Goal: Transaction & Acquisition: Purchase product/service

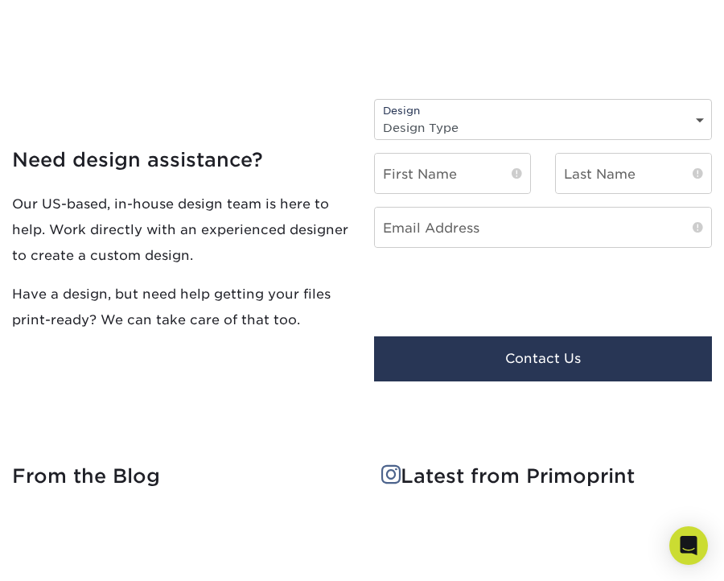
scroll to position [2094, 0]
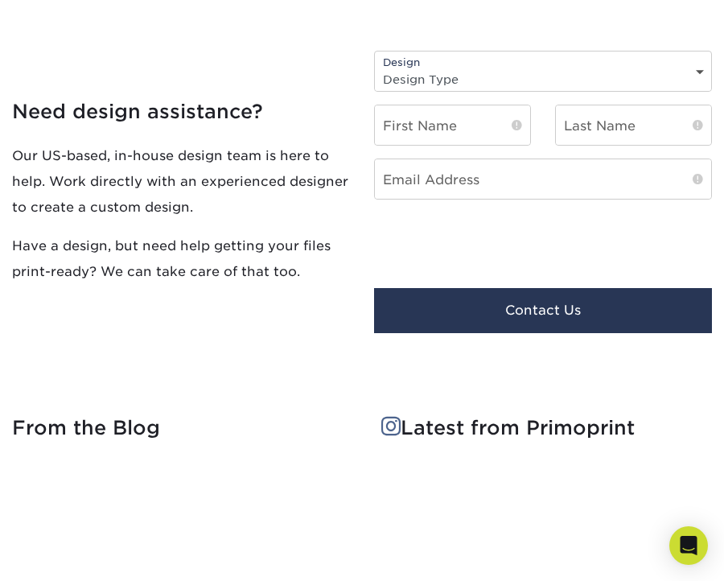
click at [400, 84] on select "Design Type Design Edits New Design" at bounding box center [543, 79] width 336 height 23
click at [328, 88] on div "Need design assistance? Our US-based, in-house design team is here to help. Wor…" at bounding box center [181, 192] width 362 height 308
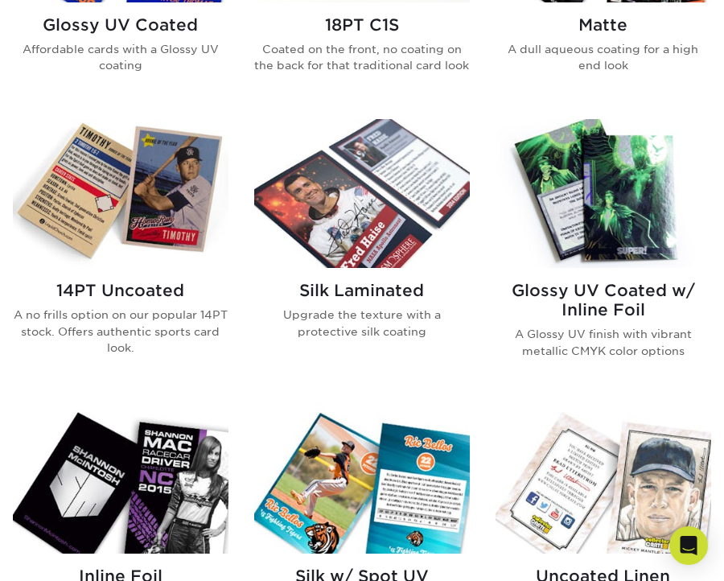
scroll to position [806, 0]
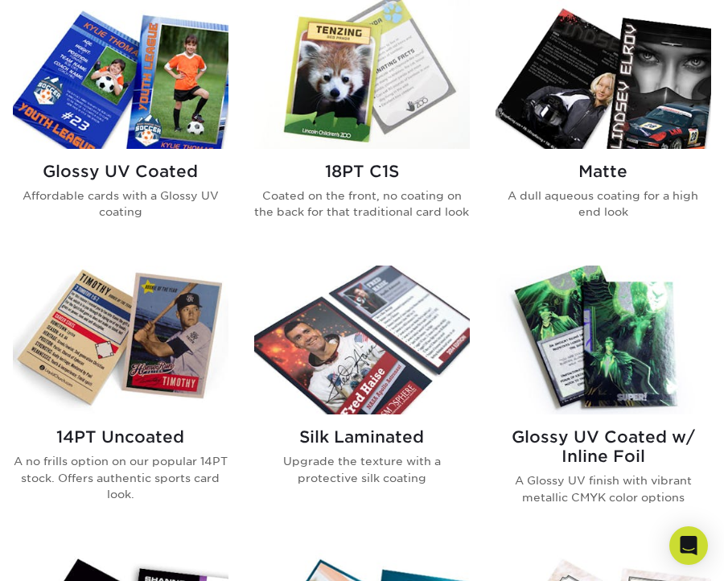
click at [348, 59] on img at bounding box center [362, 75] width 216 height 150
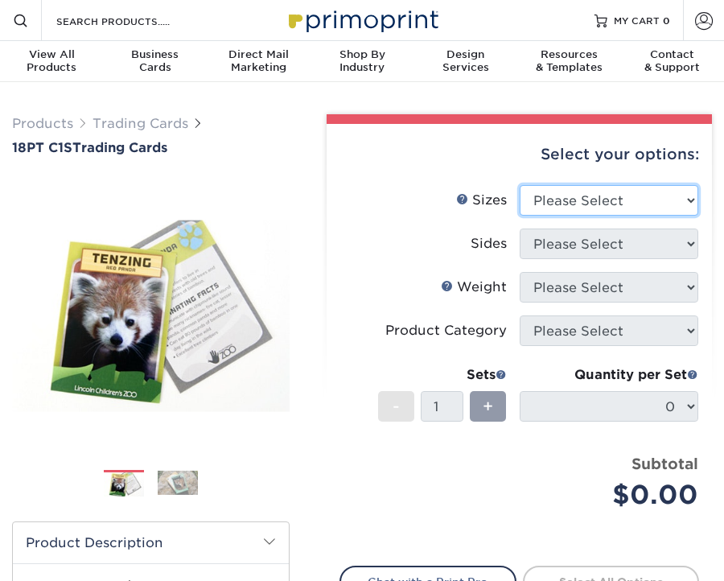
click at [564, 194] on select "Please Select 2.5" x 3.5"" at bounding box center [609, 200] width 179 height 31
select select "2.50x3.50"
click at [520, 185] on select "Please Select 2.5" x 3.5"" at bounding box center [609, 200] width 179 height 31
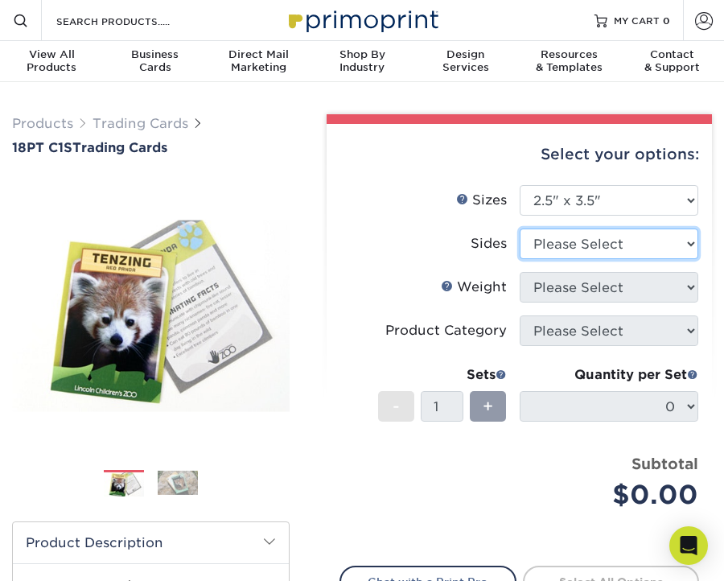
click at [550, 242] on select "Please Select Print Both Sides Print Front Only" at bounding box center [609, 244] width 179 height 31
select select "32d3c223-f82c-492b-b915-ba065a00862f"
click at [520, 229] on select "Please Select Print Both Sides Print Front Only" at bounding box center [609, 244] width 179 height 31
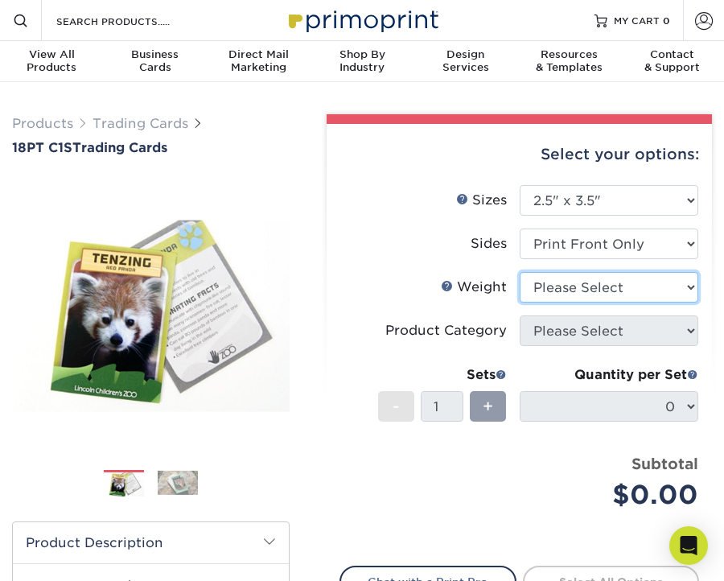
click at [574, 287] on select "Please Select 18PT C1S" at bounding box center [609, 287] width 179 height 31
select select "18PTC1S"
click at [520, 272] on select "Please Select 18PT C1S" at bounding box center [609, 287] width 179 height 31
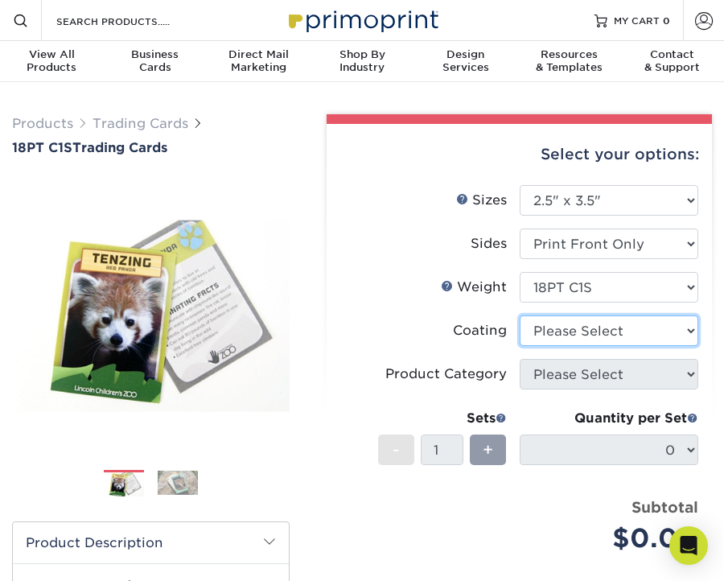
click at [570, 336] on select at bounding box center [609, 330] width 179 height 31
select select "1e8116af-acfc-44b1-83dc-8181aa338834"
click at [520, 315] on select at bounding box center [609, 330] width 179 height 31
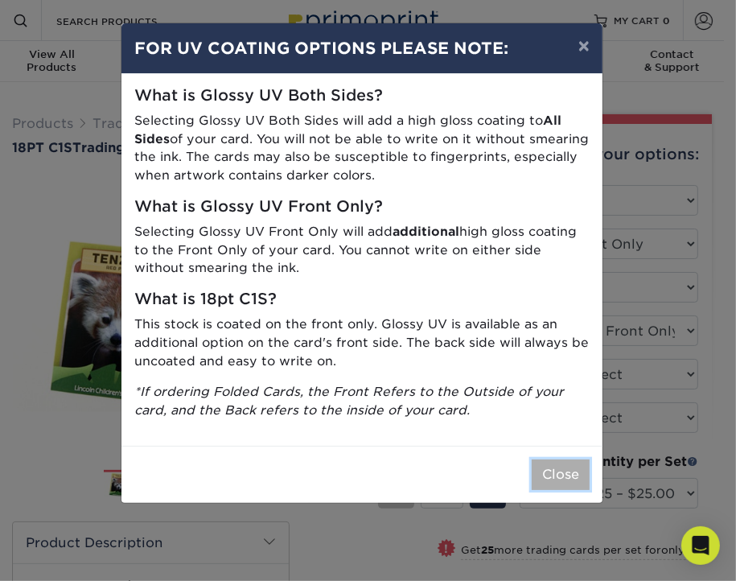
click at [548, 484] on button "Close" at bounding box center [561, 474] width 58 height 31
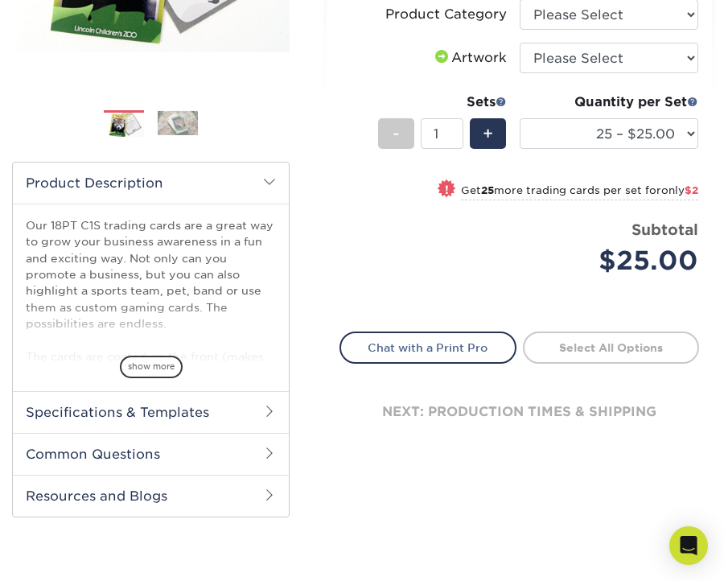
scroll to position [241, 0]
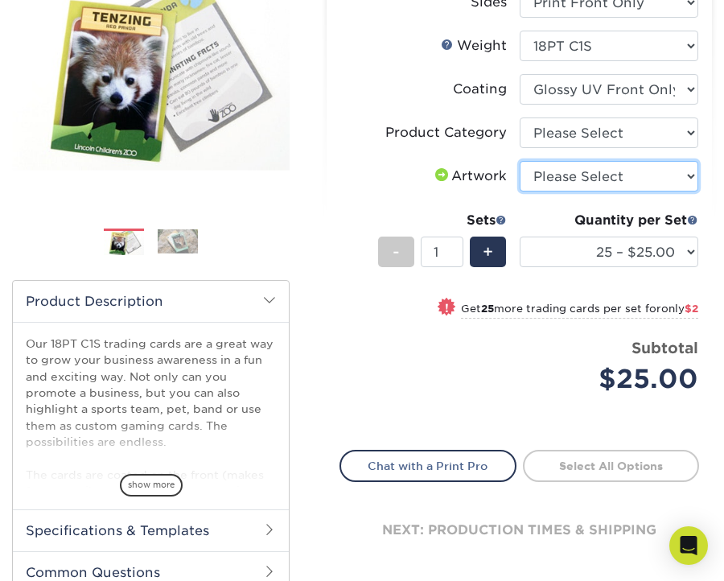
click at [556, 183] on select "Please Select I will upload files I need a design - $100" at bounding box center [609, 176] width 179 height 31
select select "upload"
click at [520, 161] on select "Please Select I will upload files I need a design - $100" at bounding box center [609, 176] width 179 height 31
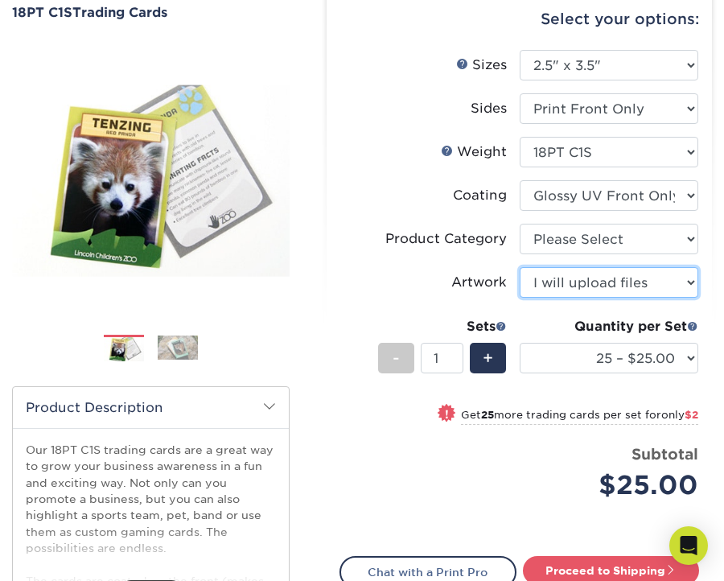
scroll to position [80, 0]
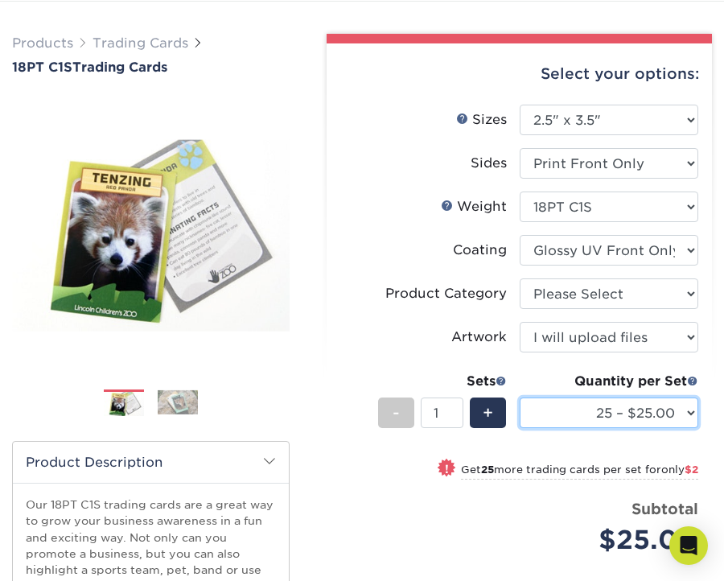
click at [627, 413] on select "25 – $25.00 50 – $27.00 75 – $28.00 100 – $38.00 250 – $48.00 500 – $58.00 1000…" at bounding box center [609, 413] width 179 height 31
select select "50 – $27.00"
click at [520, 398] on select "25 – $25.00 50 – $27.00 75 – $28.00 100 – $38.00 250 – $48.00 500 – $58.00 1000…" at bounding box center [609, 413] width 179 height 31
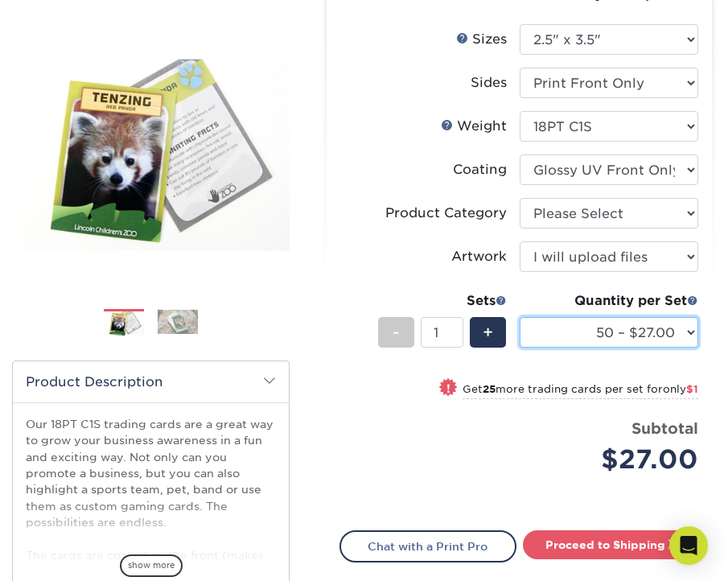
scroll to position [241, 0]
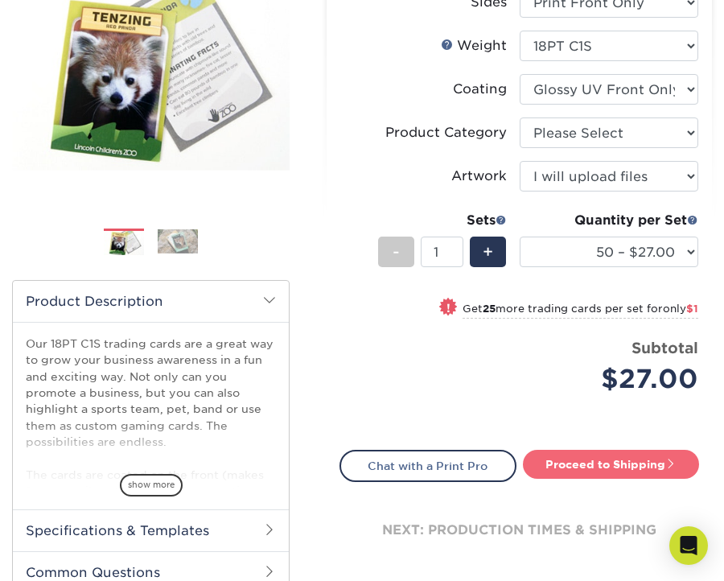
click at [579, 465] on link "Proceed to Shipping" at bounding box center [611, 464] width 177 height 29
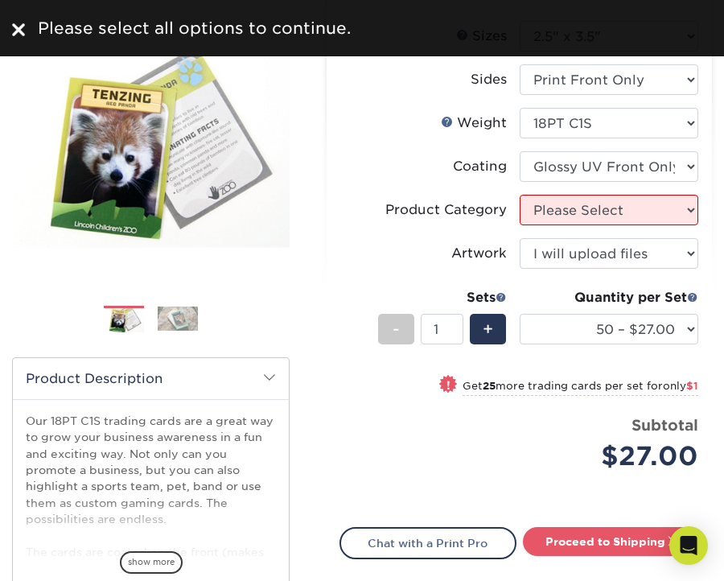
scroll to position [161, 0]
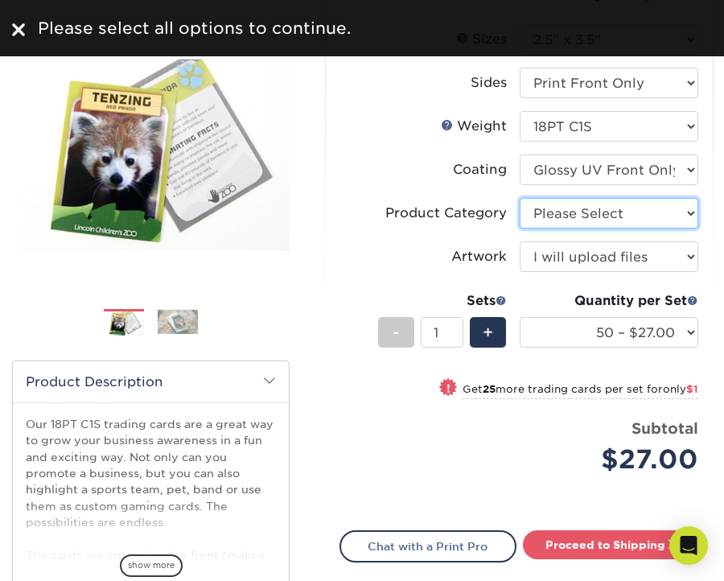
click at [543, 212] on select "Please Select Trading Cards" at bounding box center [609, 213] width 179 height 31
select select "c2f9bce9-36c2-409d-b101-c29d9d031e18"
click at [520, 198] on select "Please Select Trading Cards" at bounding box center [609, 213] width 179 height 31
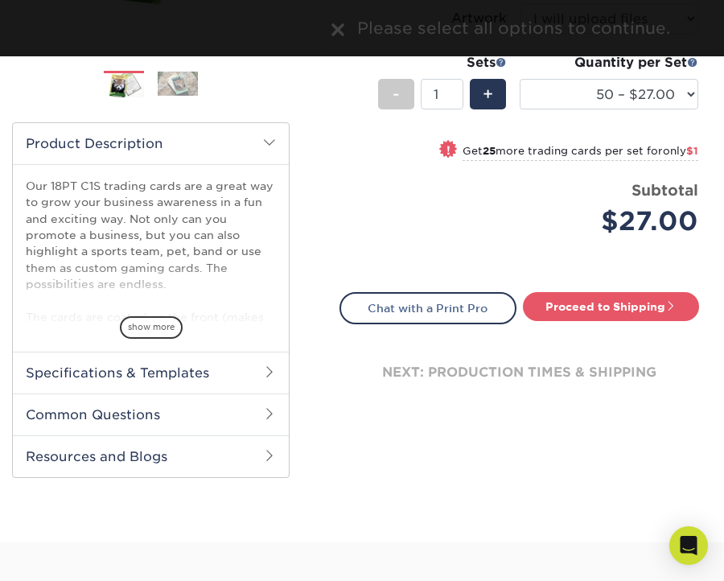
scroll to position [402, 0]
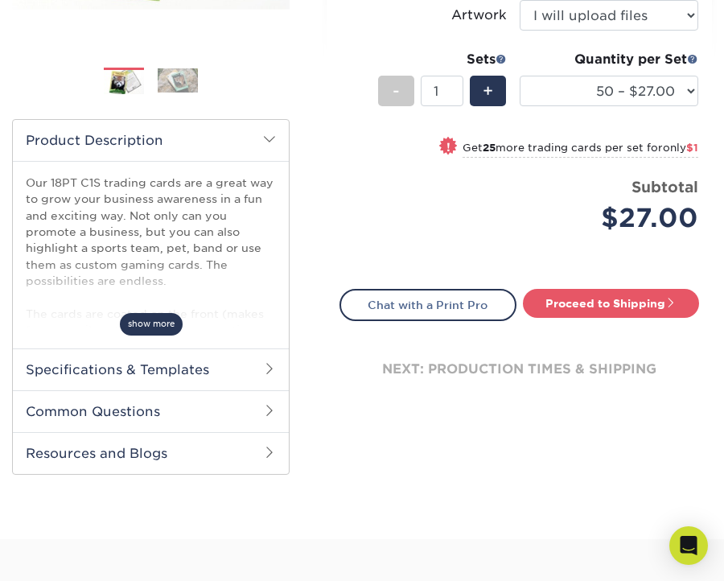
click at [148, 326] on span "show more" at bounding box center [151, 324] width 63 height 22
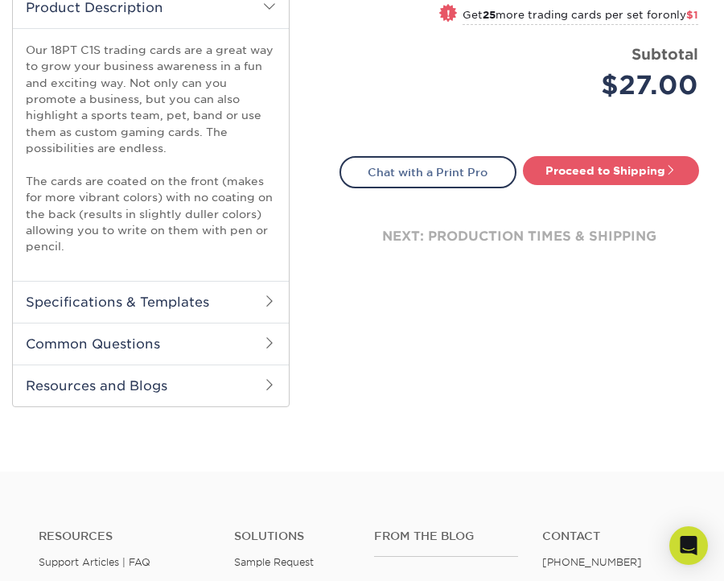
scroll to position [563, 0]
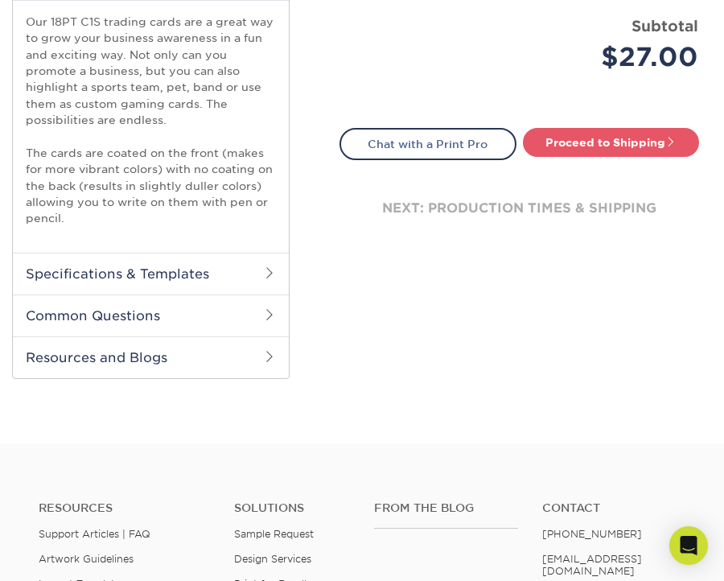
click at [212, 313] on h2 "Common Questions" at bounding box center [151, 316] width 276 height 42
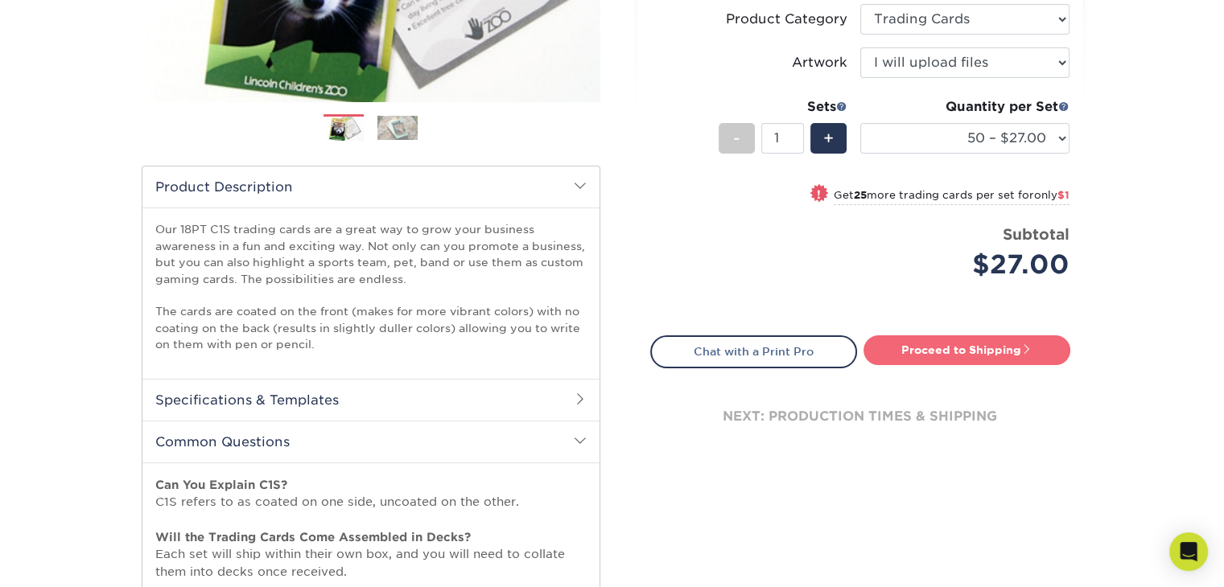
scroll to position [375, 0]
click at [723, 349] on link "Proceed to Shipping" at bounding box center [966, 350] width 207 height 29
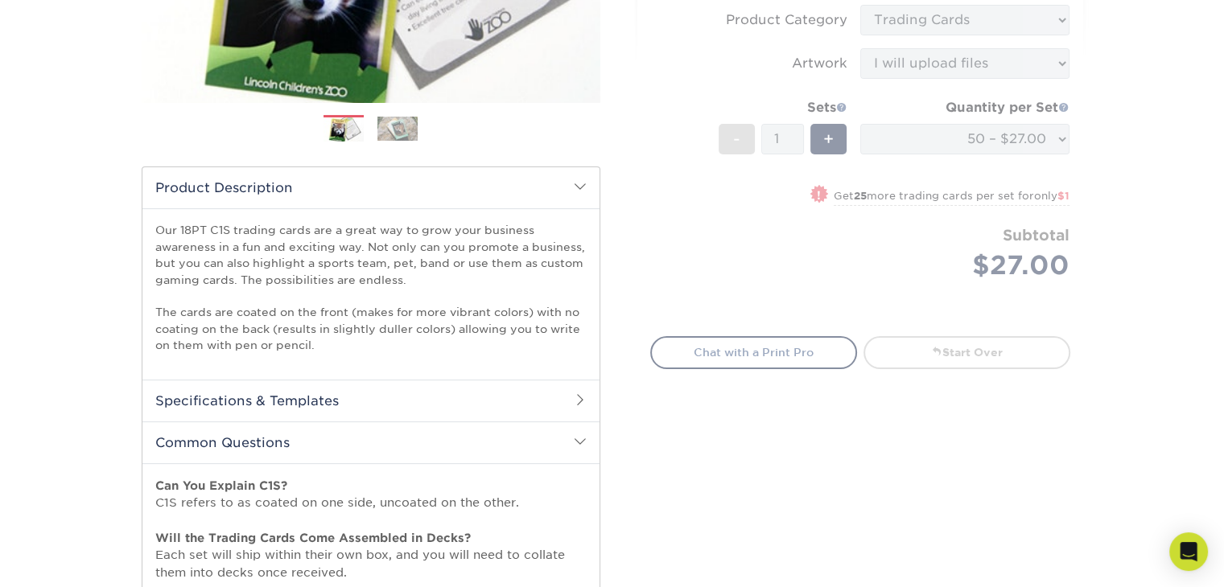
select select "8457b7e3-3511-4da6-b96a-6d9068b77b35"
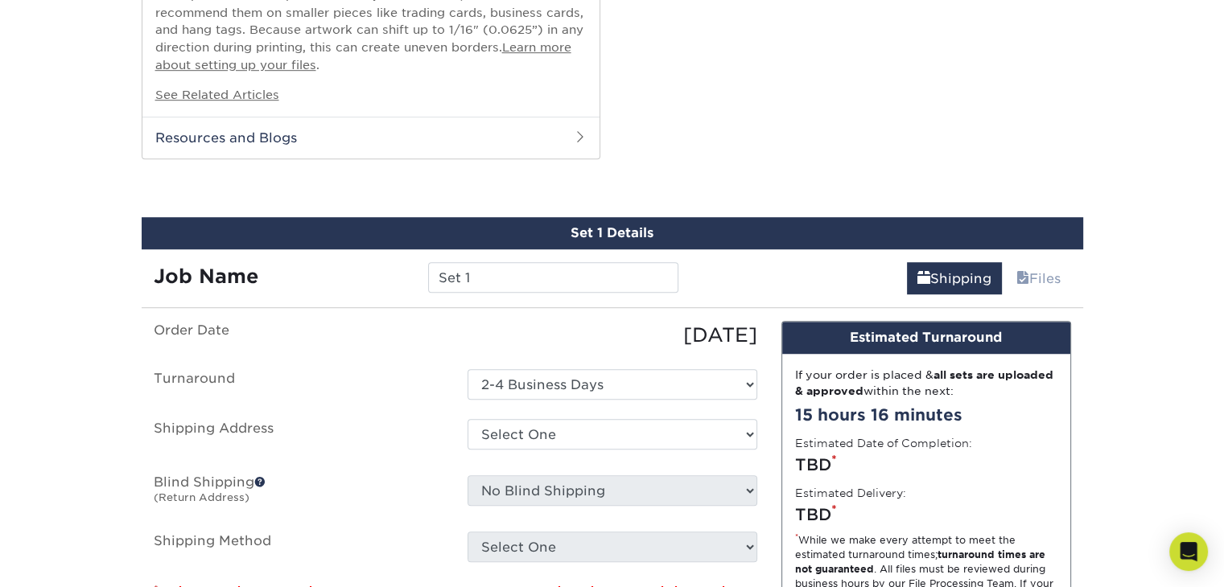
scroll to position [1152, 0]
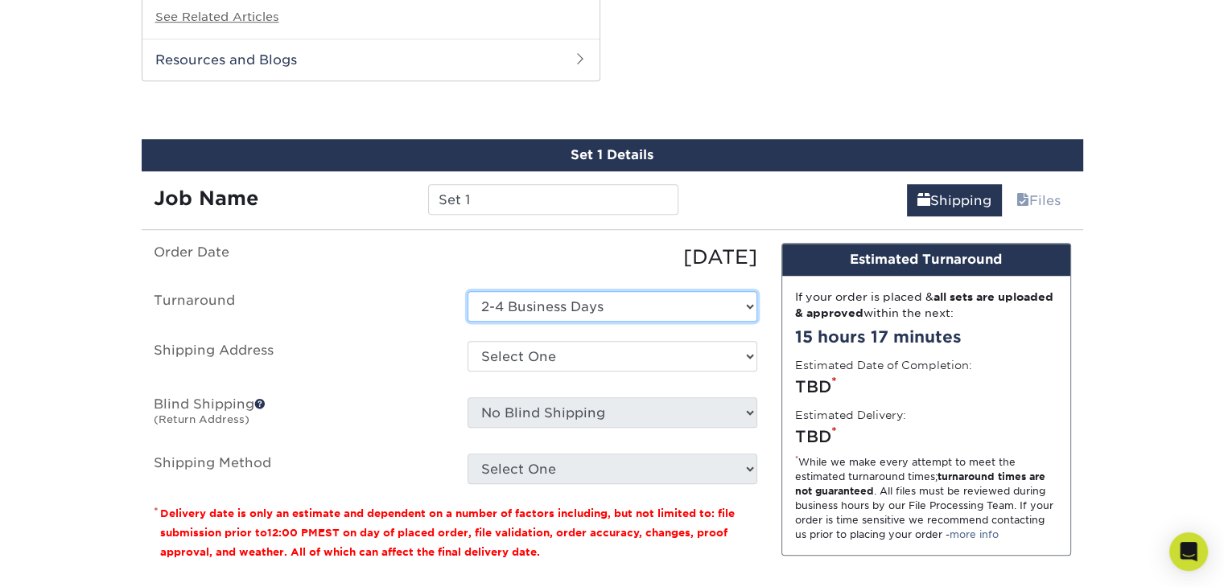
click at [711, 303] on select "Select One 2-4 Business Days" at bounding box center [613, 306] width 290 height 31
click at [723, 188] on div "Shipping Files" at bounding box center [886, 193] width 393 height 45
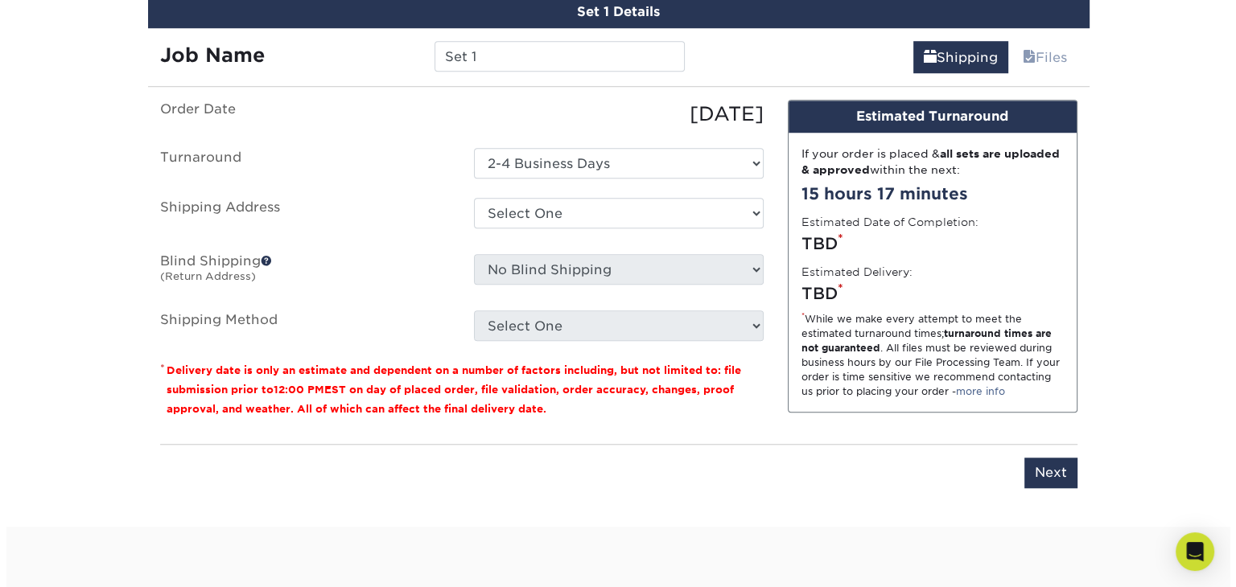
scroll to position [1313, 0]
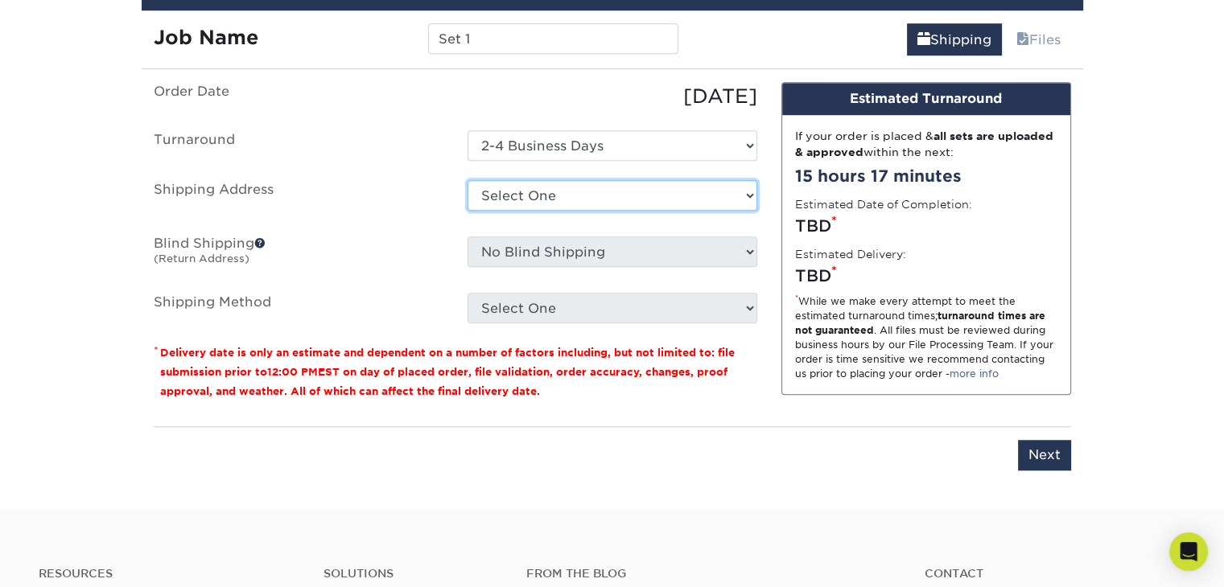
click at [560, 185] on select "Select One + Add New Address - Login" at bounding box center [613, 195] width 290 height 31
select select "newaddress"
click at [468, 180] on select "Select One + Add New Address - Login" at bounding box center [613, 195] width 290 height 31
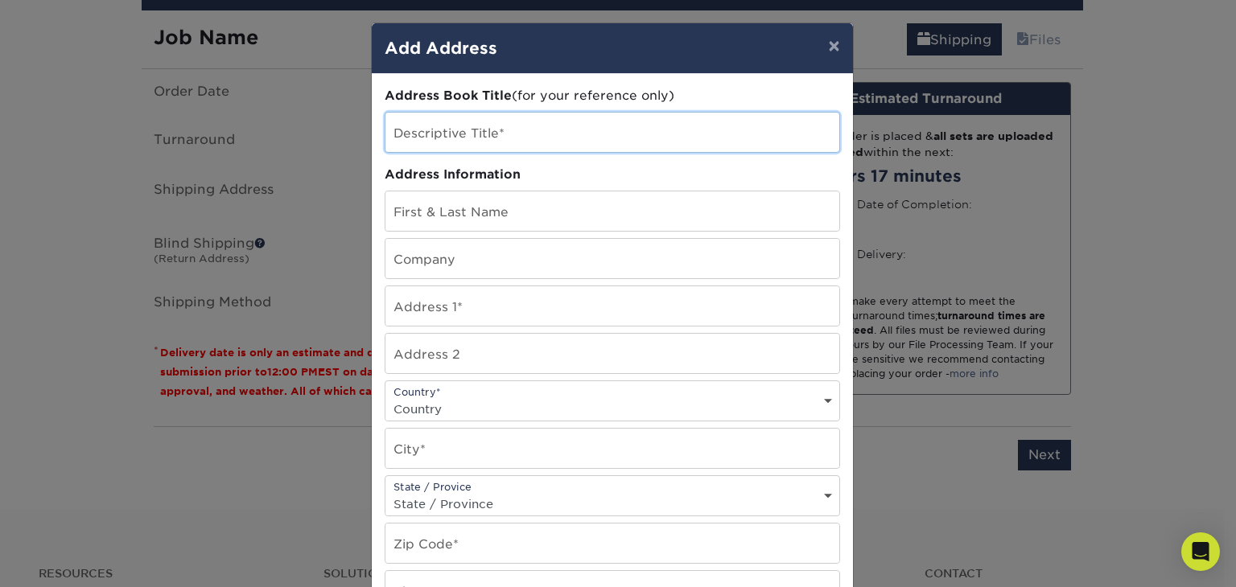
click at [494, 137] on input "text" at bounding box center [612, 132] width 454 height 39
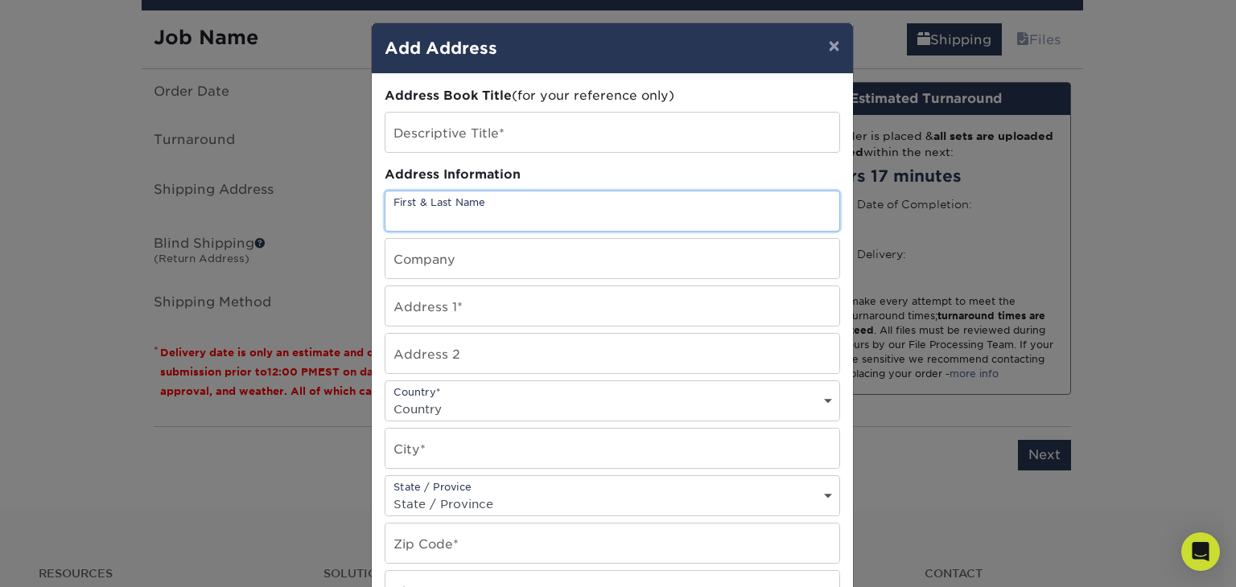
click at [574, 219] on input "text" at bounding box center [612, 211] width 454 height 39
type input "[PERSON_NAME]"
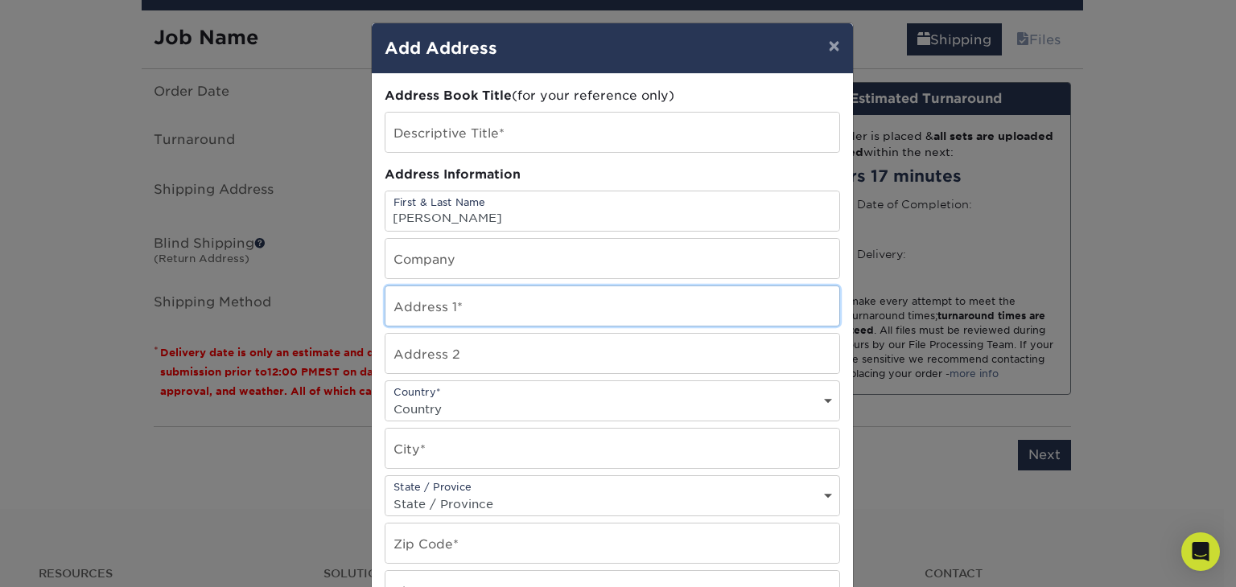
type input "[STREET_ADDRESS][PERSON_NAME]"
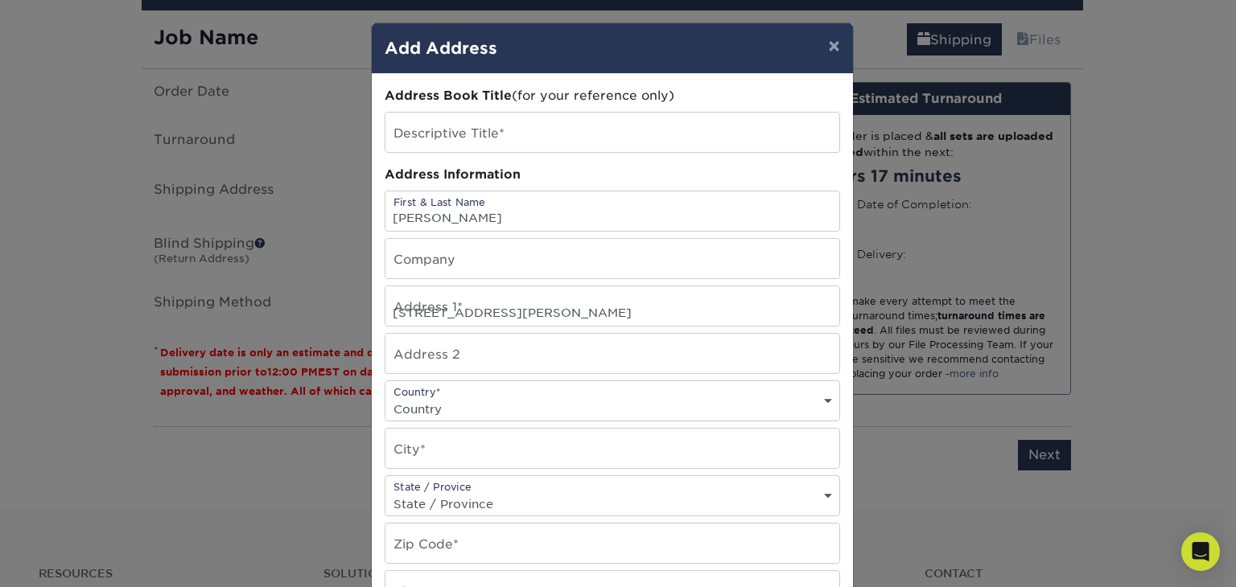
select select "US"
type input "[PERSON_NAME]"
select select "MN"
type input "55432"
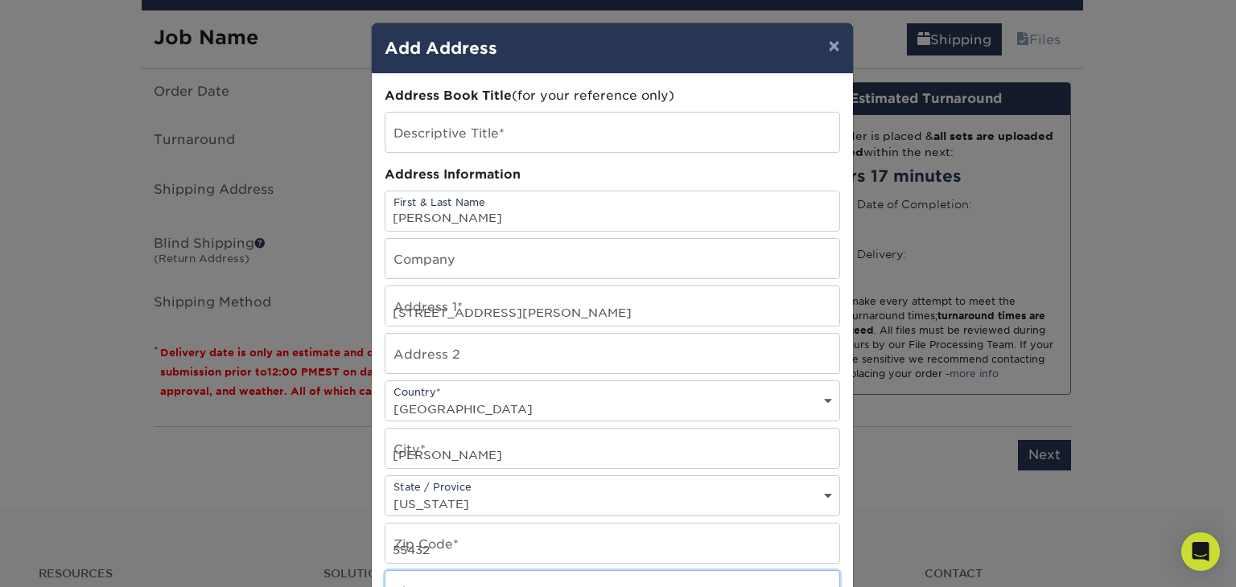
type input "6122506622"
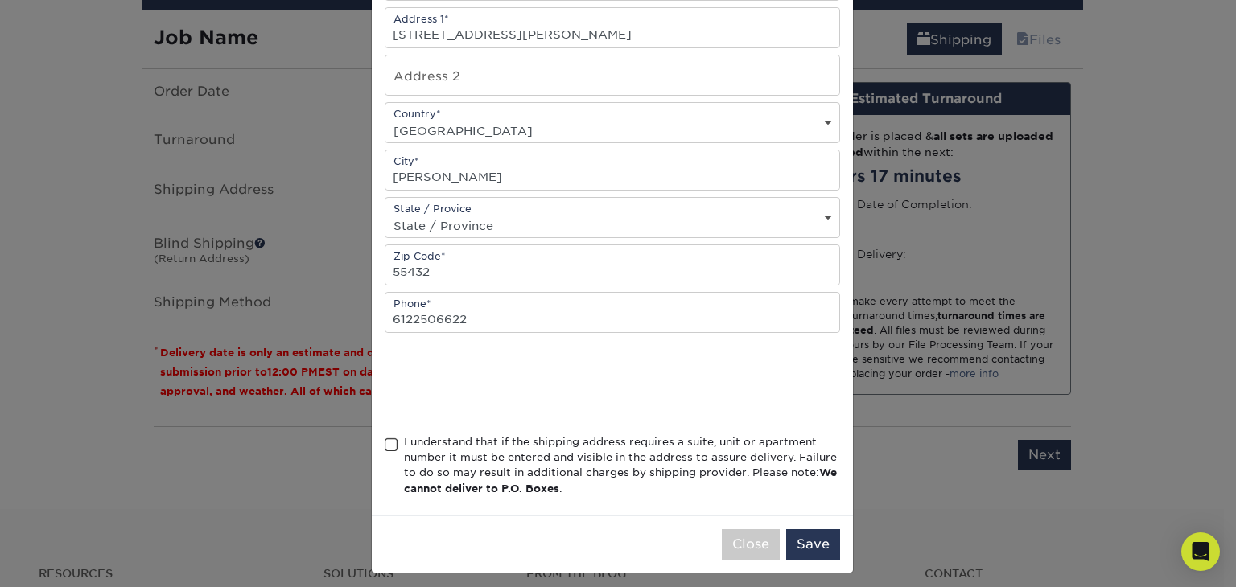
scroll to position [283, 0]
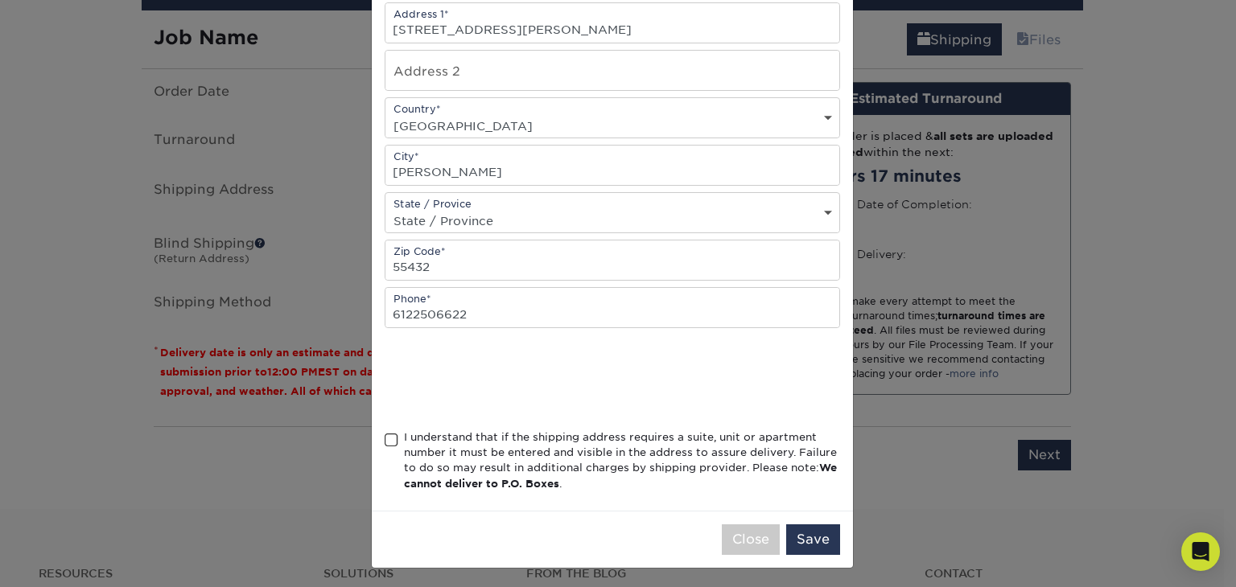
click at [386, 433] on span at bounding box center [392, 440] width 14 height 15
click at [0, 0] on input "I understand that if the shipping address requires a suite, unit or apartment n…" at bounding box center [0, 0] width 0 height 0
click at [723, 545] on button "Save" at bounding box center [813, 540] width 54 height 31
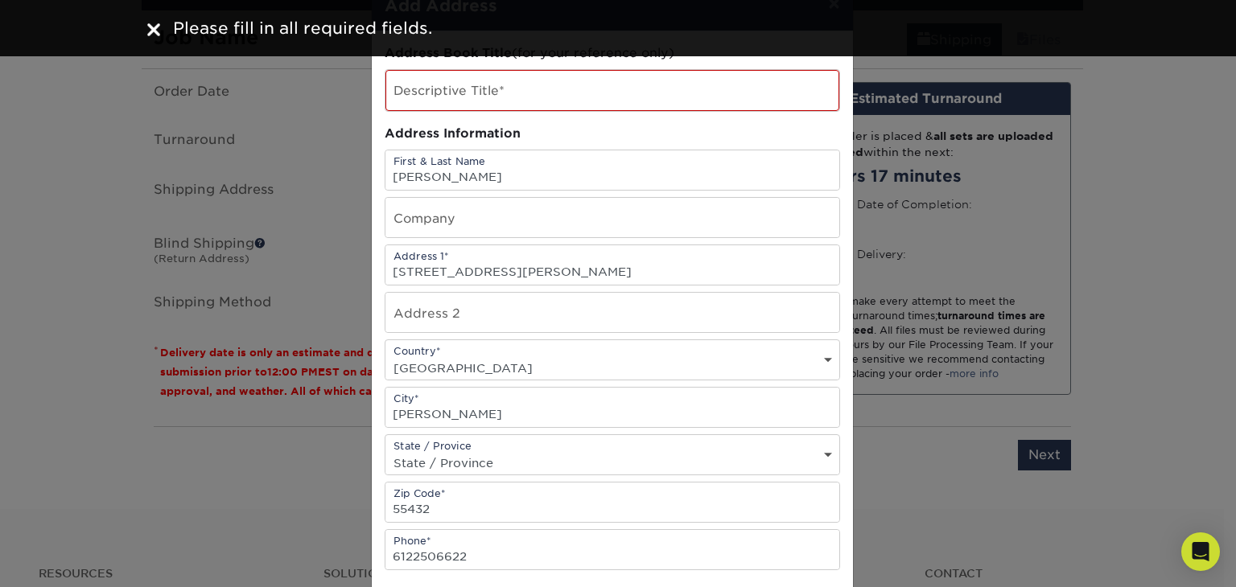
scroll to position [0, 0]
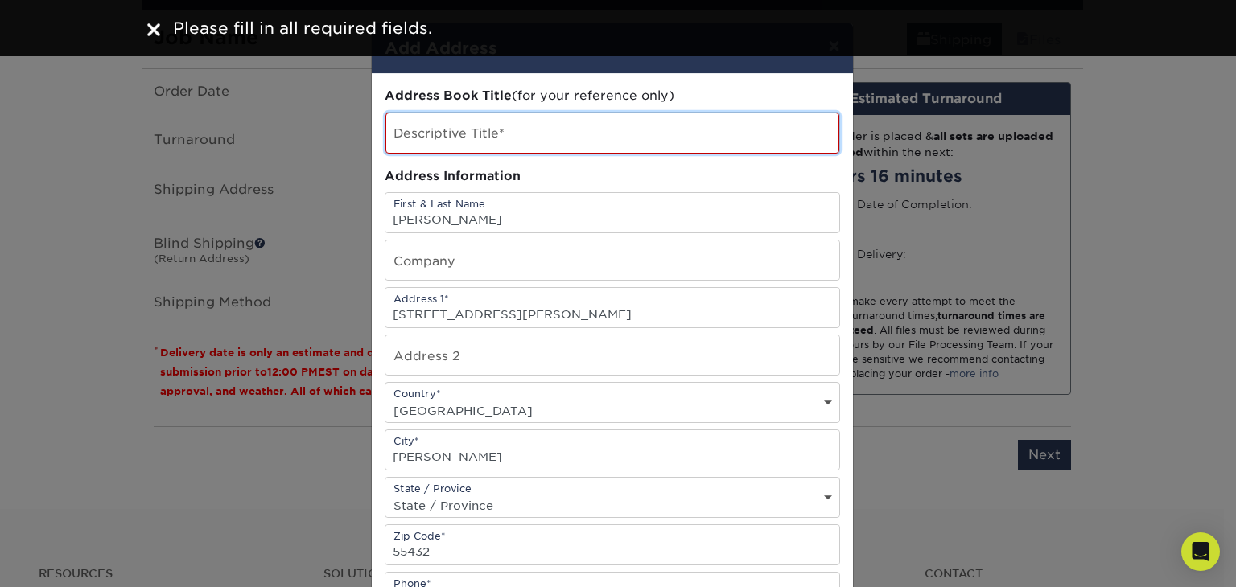
click at [451, 117] on input "text" at bounding box center [612, 133] width 454 height 41
type input "A"
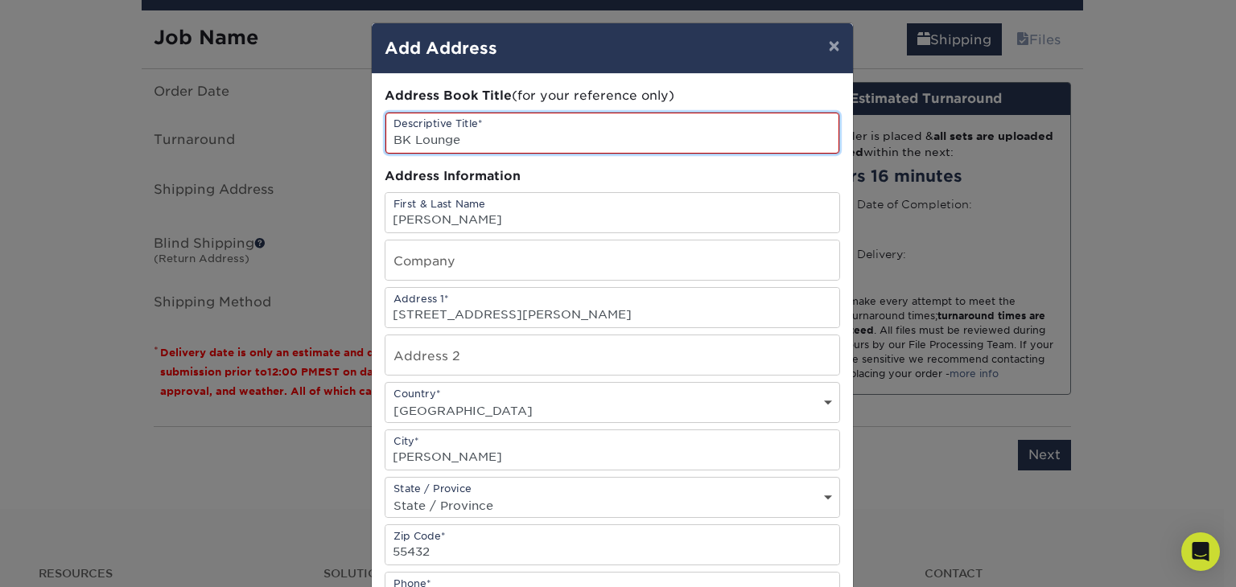
type input "BK Lounge"
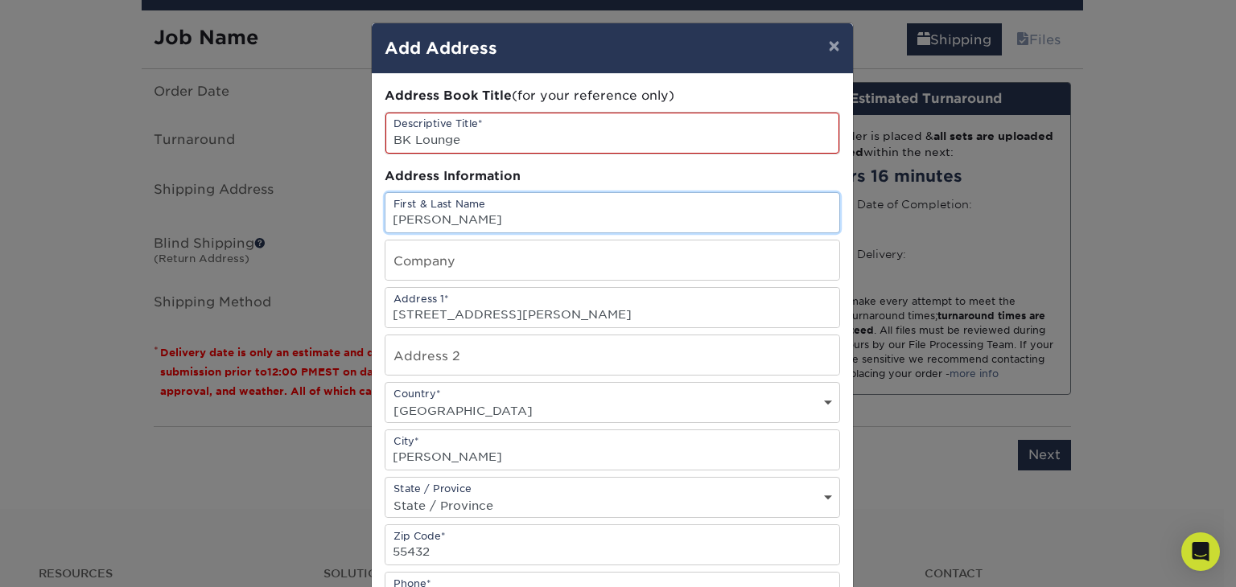
click at [680, 194] on input "[PERSON_NAME]" at bounding box center [612, 212] width 454 height 39
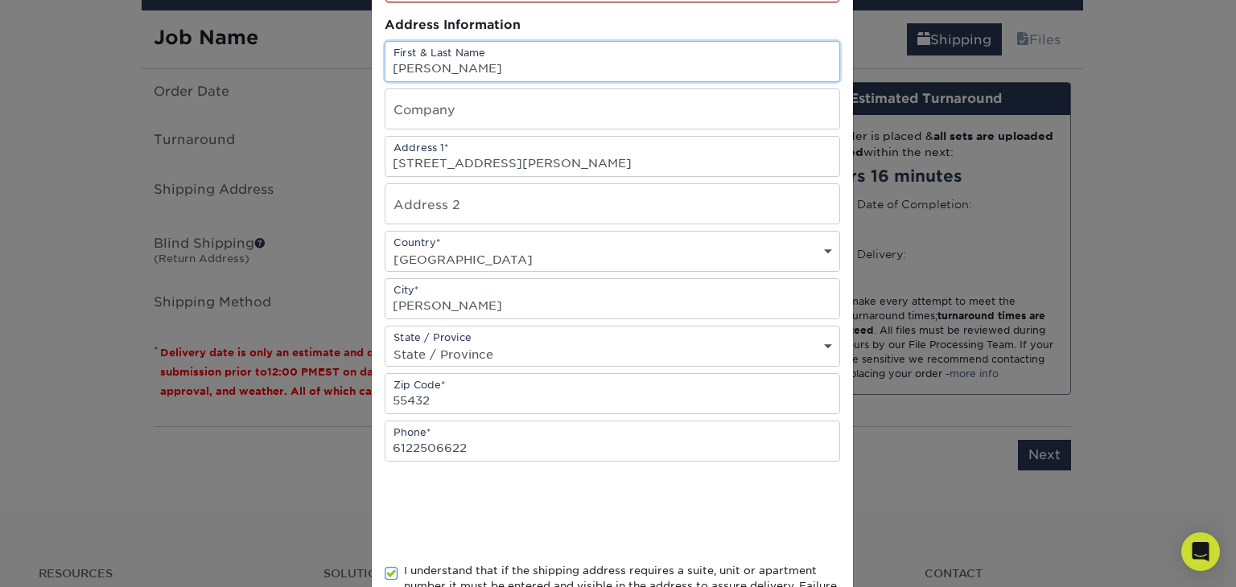
scroll to position [284, 0]
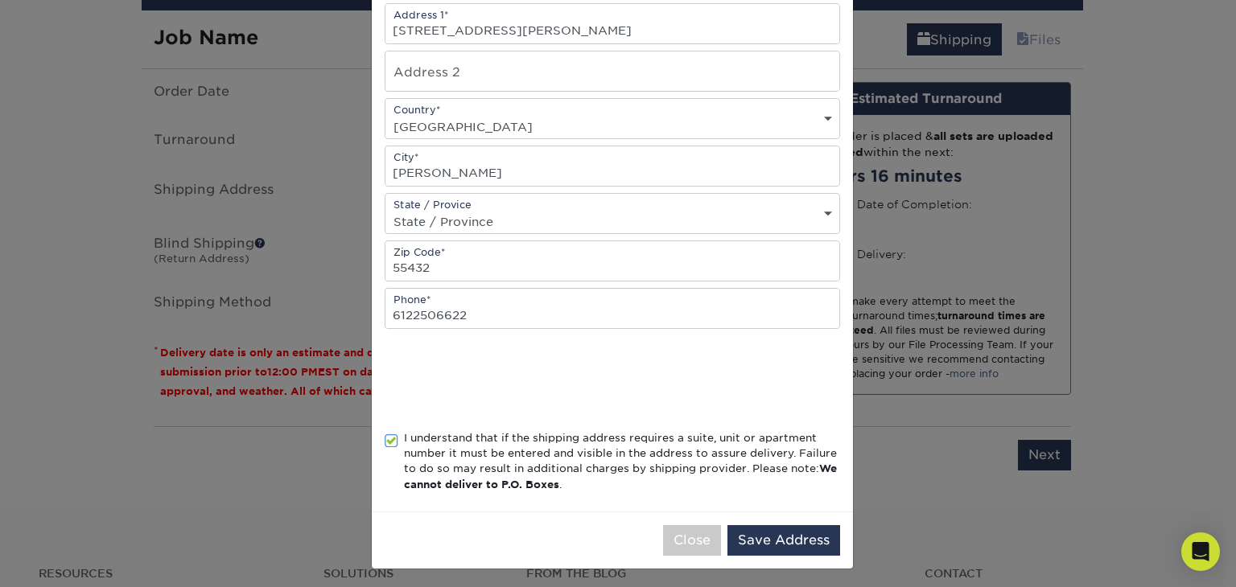
click at [723, 378] on div at bounding box center [612, 379] width 455 height 63
click at [723, 540] on button "Save Address" at bounding box center [783, 540] width 113 height 31
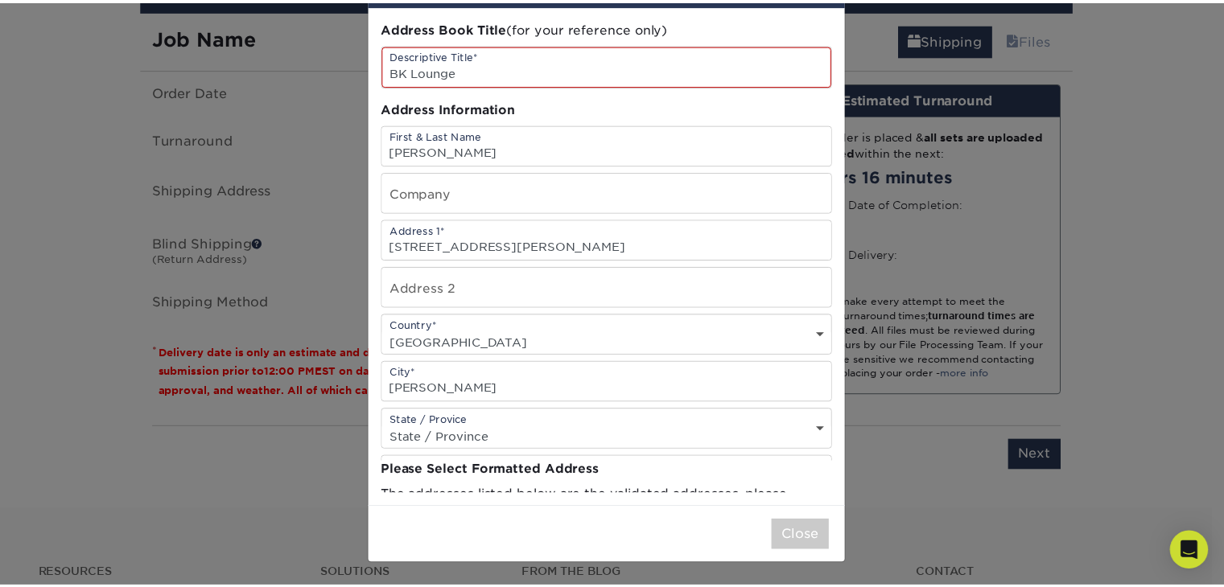
scroll to position [0, 0]
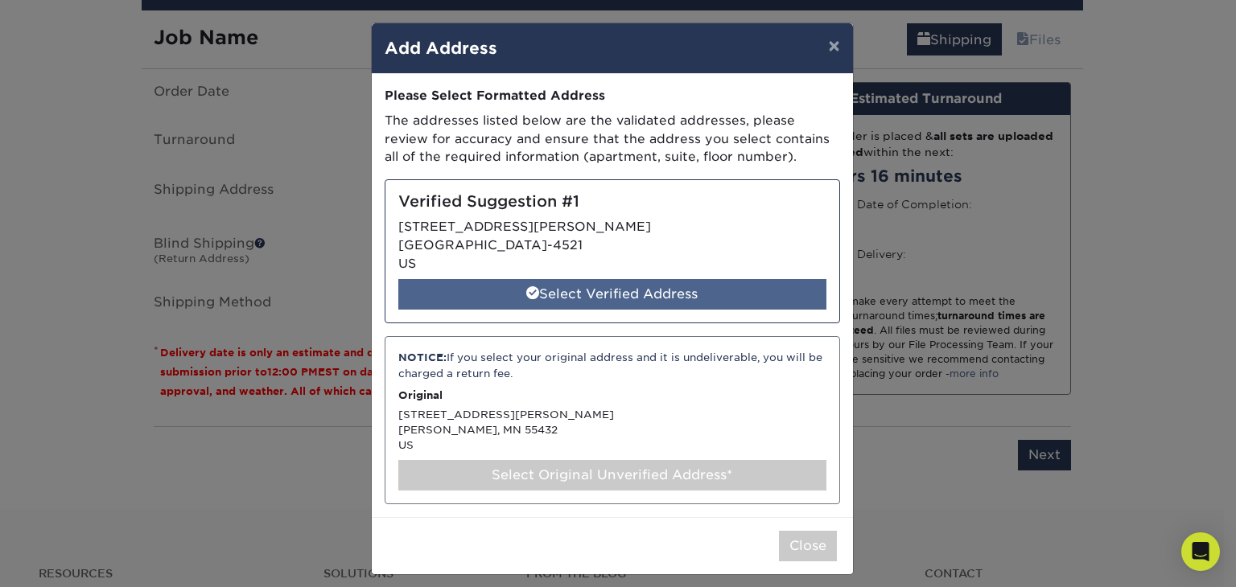
click at [479, 308] on div "Select Verified Address" at bounding box center [612, 294] width 428 height 31
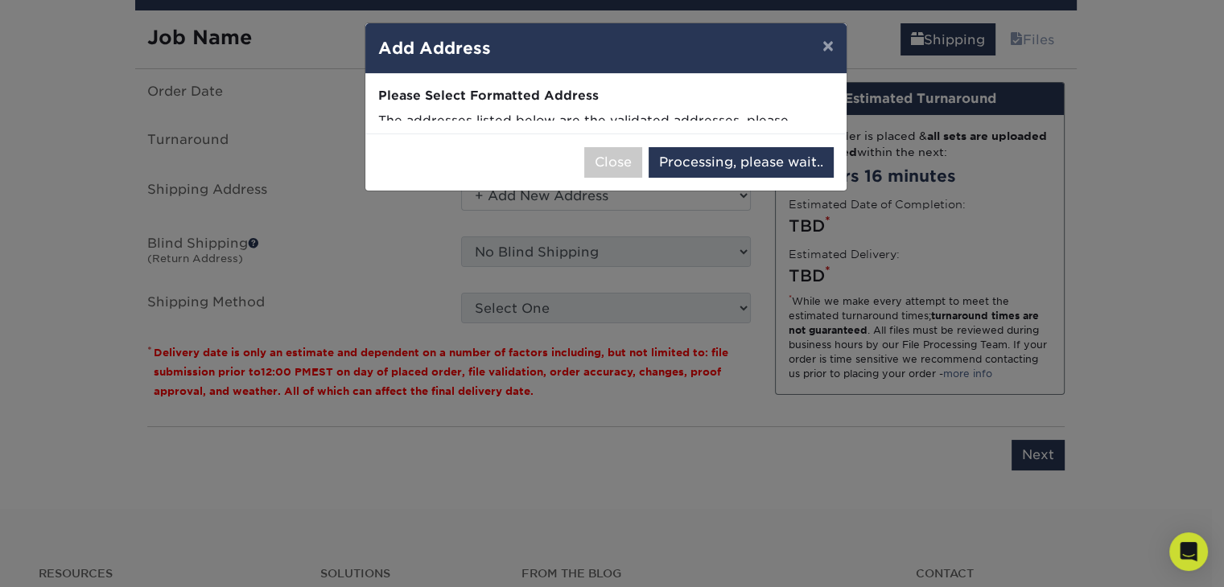
select select "286437"
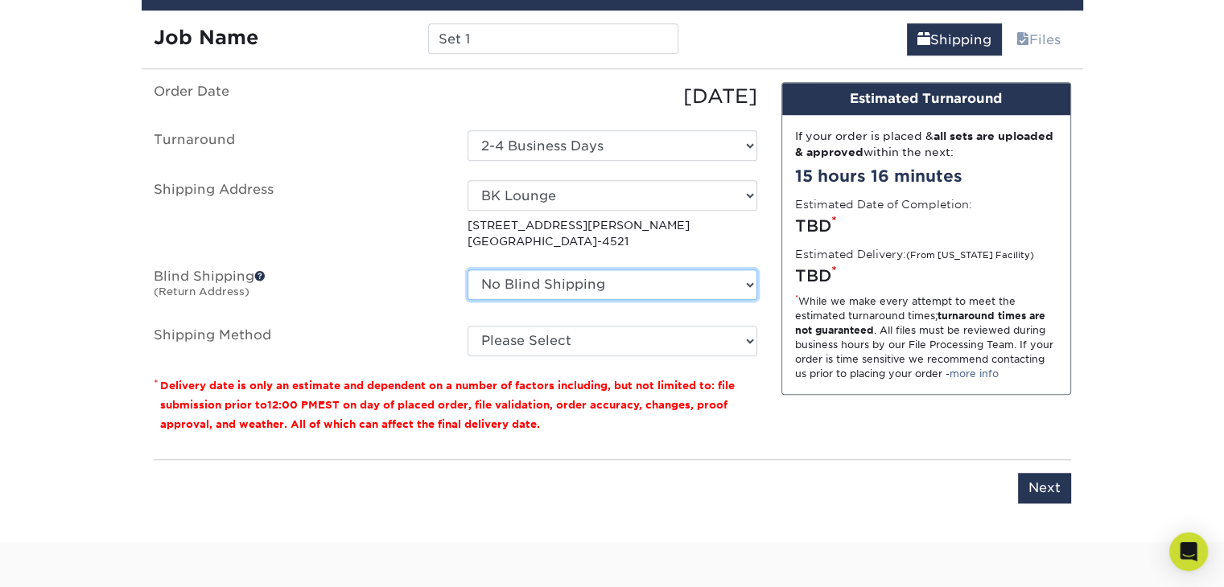
click at [515, 278] on select "No Blind Shipping + Add New Address" at bounding box center [613, 285] width 290 height 31
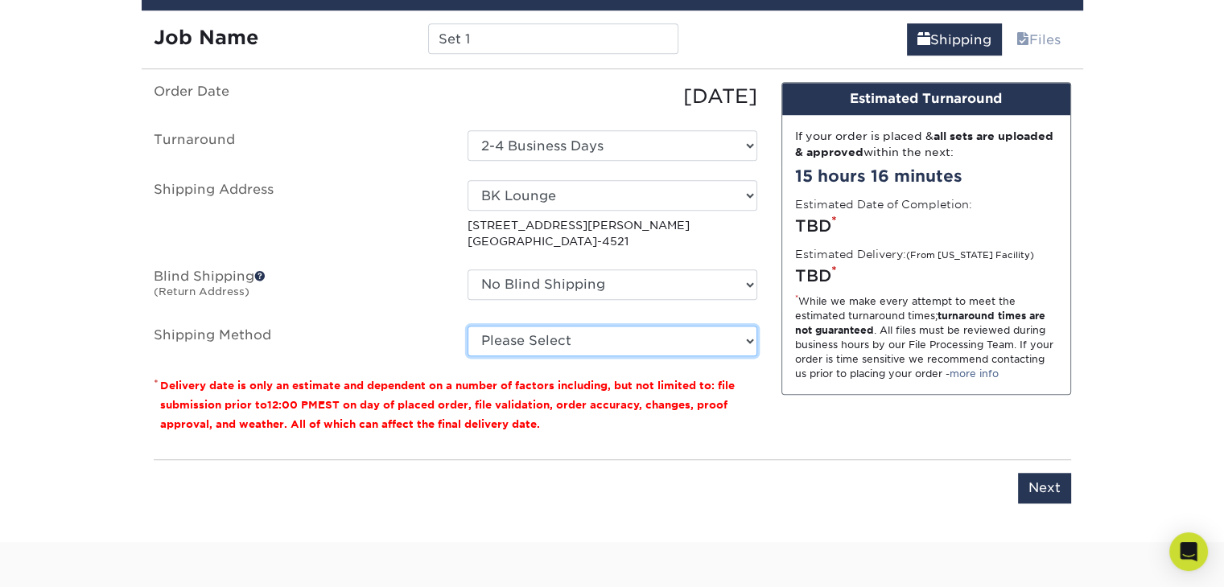
click at [503, 340] on select "Please Select 3 Day Shipping Service (+$16.70) Ground Shipping (+$16.92) 2 Day …" at bounding box center [613, 341] width 290 height 31
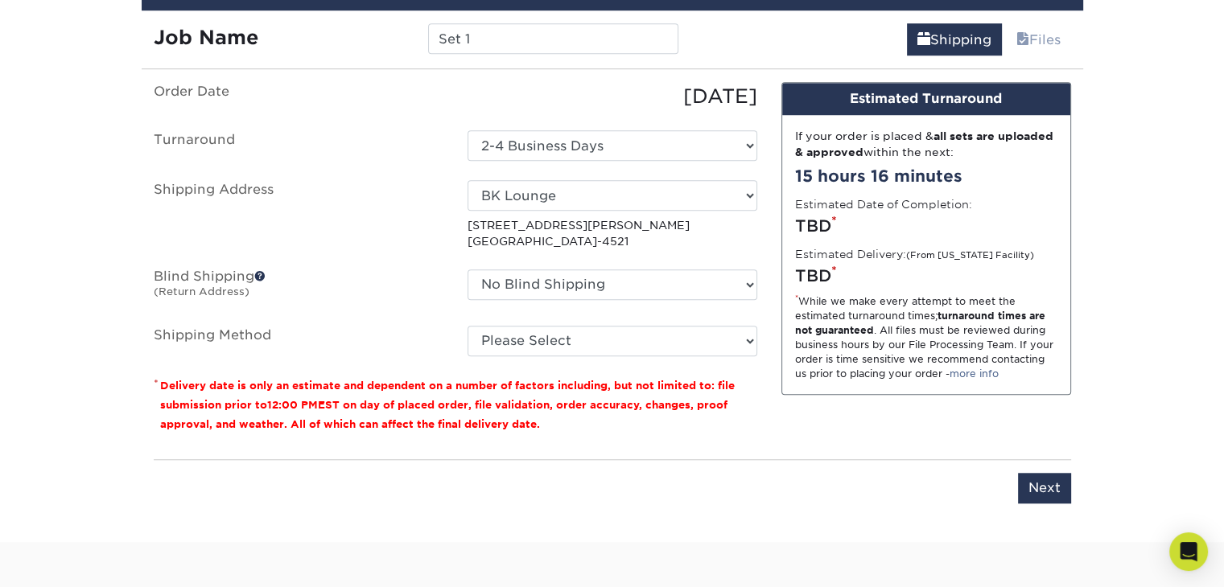
click at [384, 322] on ul "Order Date [DATE] [GEOGRAPHIC_DATA] Select One 2-4 Business Days Shipping Addre…" at bounding box center [456, 219] width 604 height 274
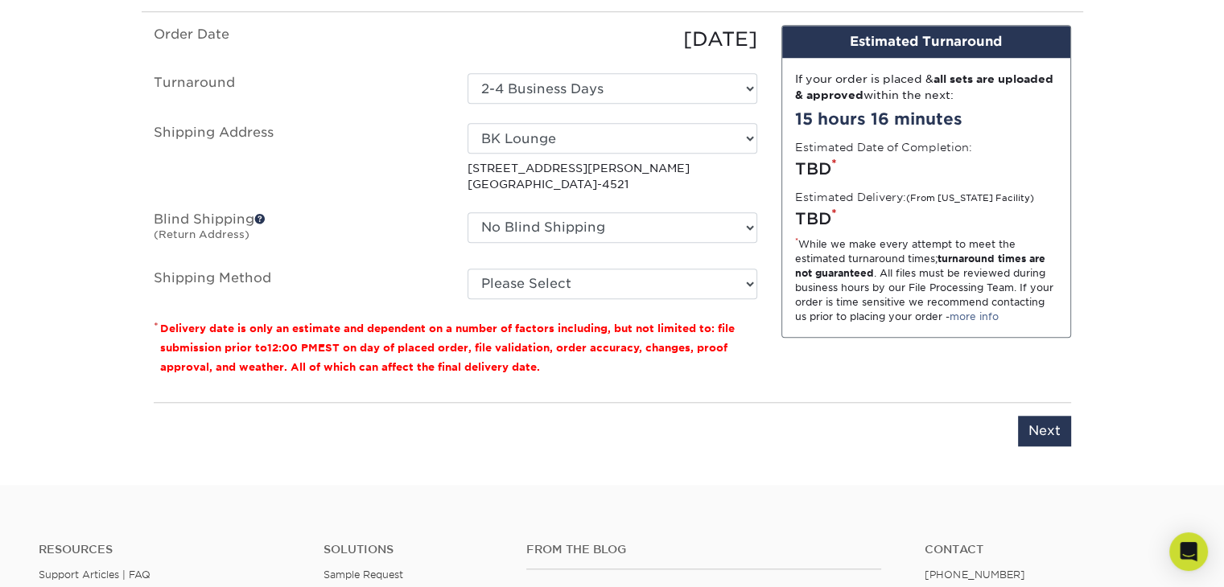
scroll to position [1394, 0]
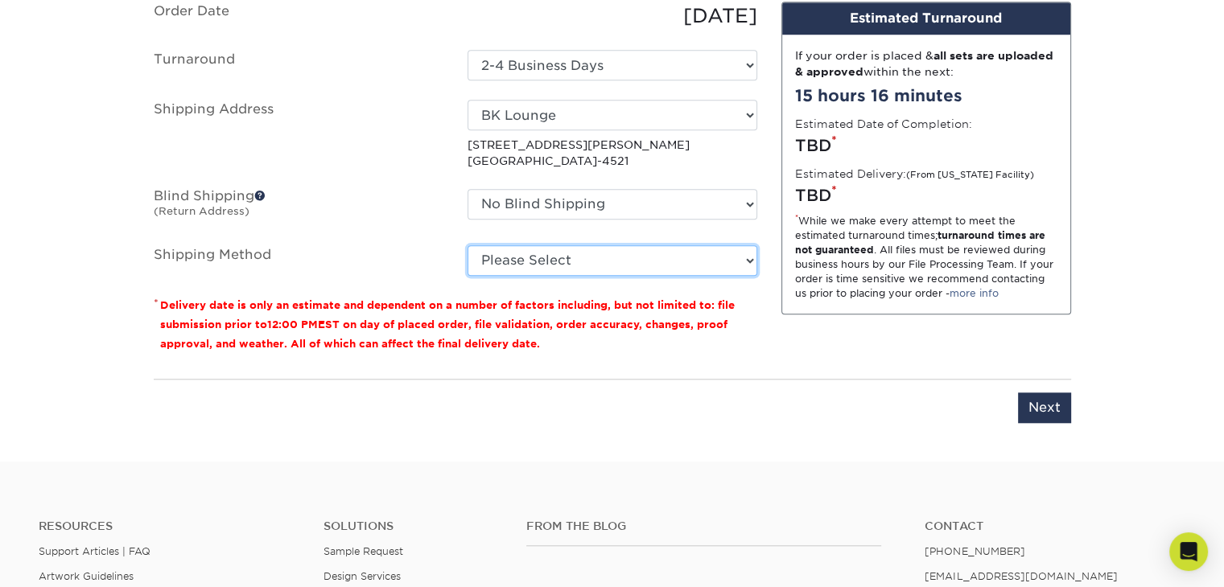
click at [521, 258] on select "Please Select 3 Day Shipping Service (+$16.70) Ground Shipping (+$16.92) 2 Day …" at bounding box center [613, 260] width 290 height 31
select select "12"
click at [468, 245] on select "Please Select 3 Day Shipping Service (+$16.70) Ground Shipping (+$16.92) 2 Day …" at bounding box center [613, 260] width 290 height 31
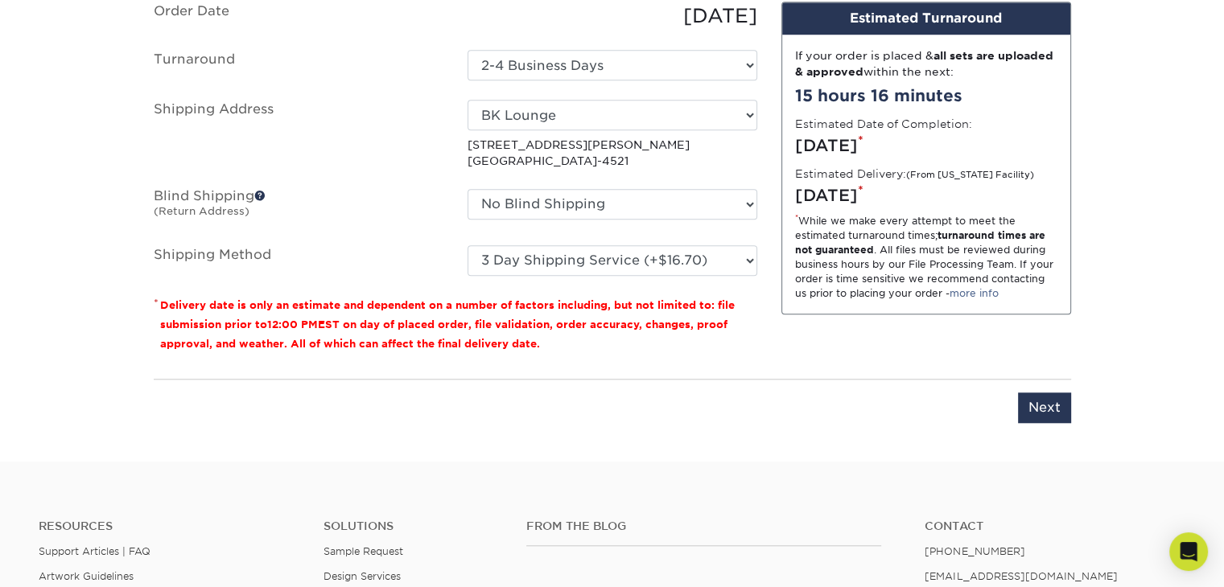
click at [599, 410] on div "Please enter job name and select desired turnaround time, shipping address and …" at bounding box center [612, 401] width 917 height 44
click at [723, 413] on input "Next" at bounding box center [1044, 408] width 53 height 31
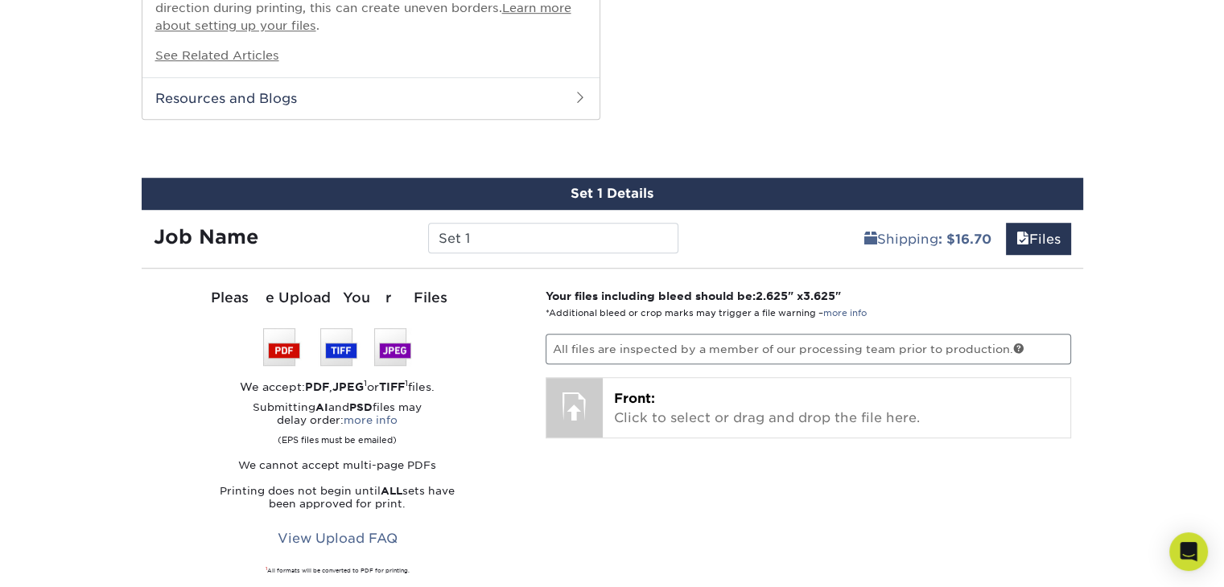
scroll to position [1152, 0]
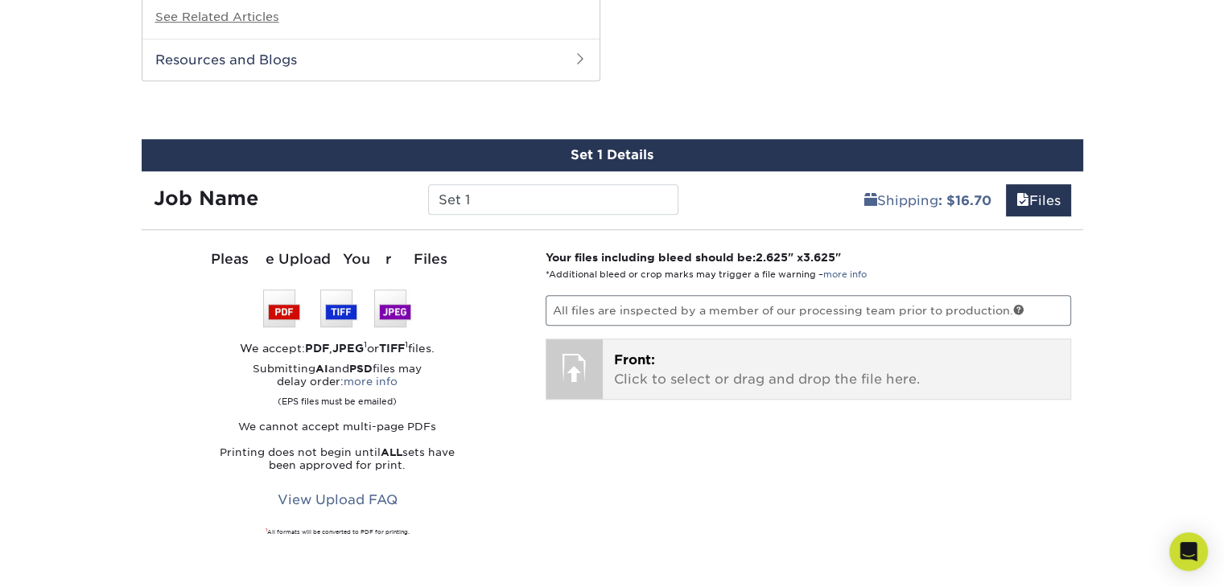
click at [682, 371] on p "Front: Click to select or drag and drop the file here." at bounding box center [836, 370] width 445 height 39
